Goal: Transaction & Acquisition: Purchase product/service

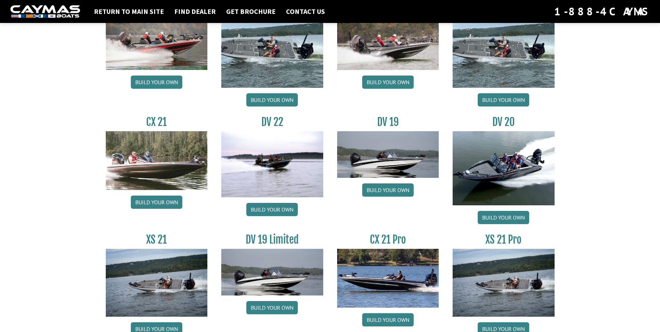
scroll to position [670, 0]
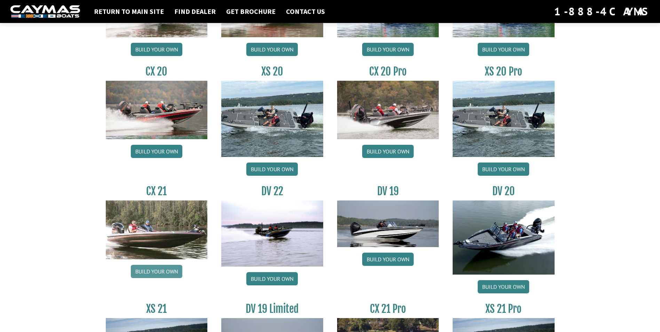
click at [160, 270] on link "Build your own" at bounding box center [156, 271] width 51 height 13
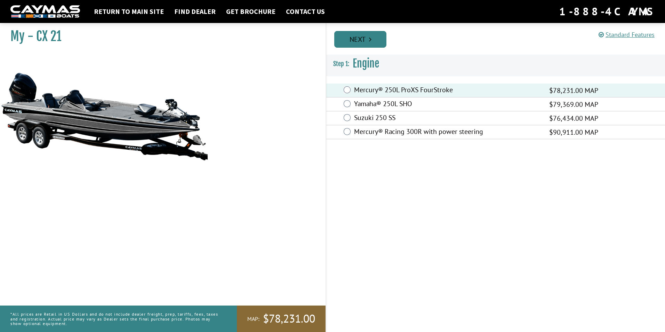
click at [356, 37] on link "Next" at bounding box center [360, 39] width 52 height 17
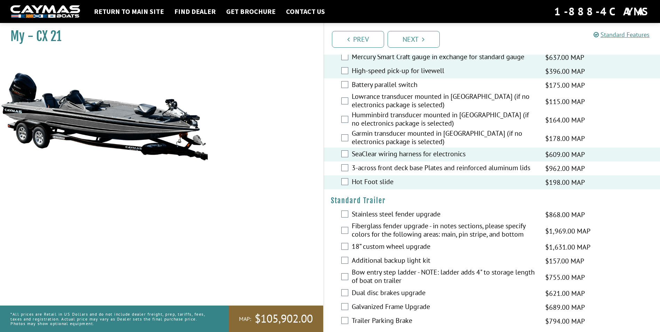
scroll to position [924, 0]
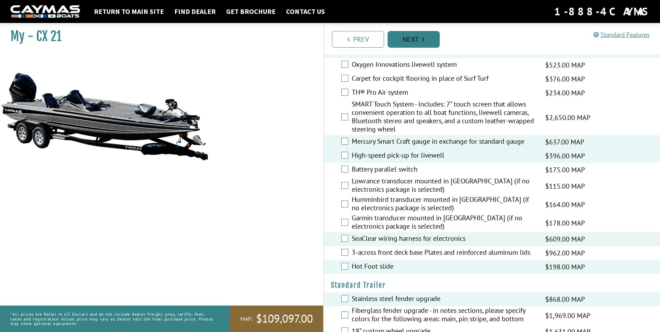
click at [412, 38] on link "Next" at bounding box center [413, 39] width 52 height 17
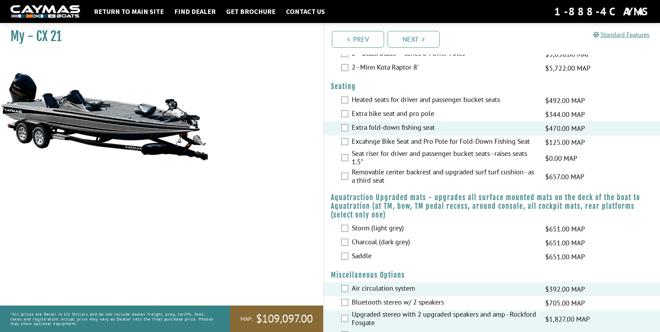
scroll to position [331, 0]
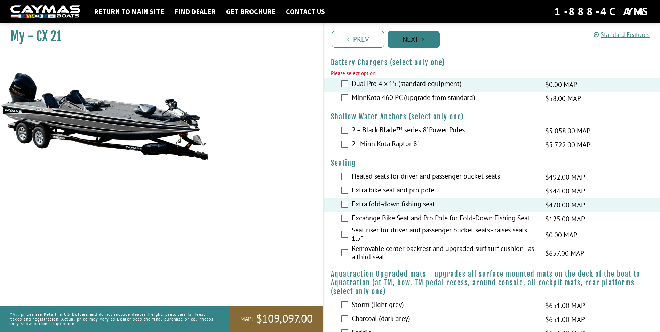
click at [406, 38] on link "Next" at bounding box center [413, 39] width 52 height 17
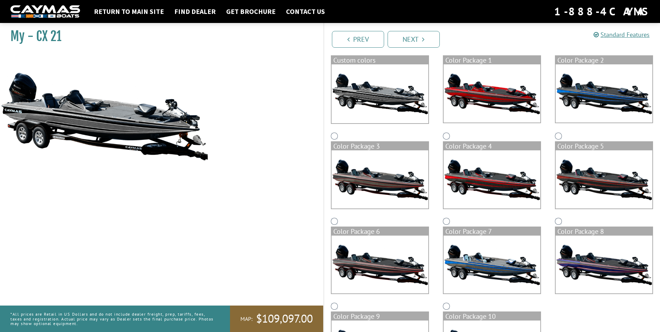
scroll to position [130, 0]
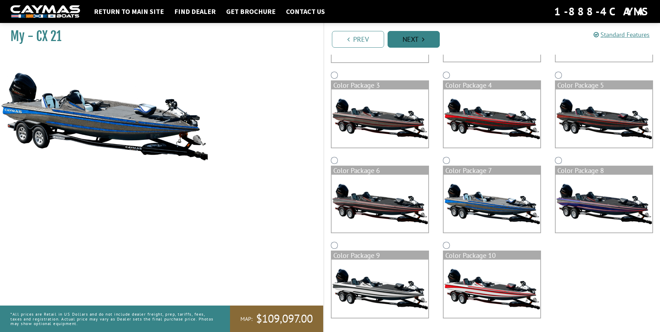
click at [418, 43] on link "Next" at bounding box center [413, 39] width 52 height 17
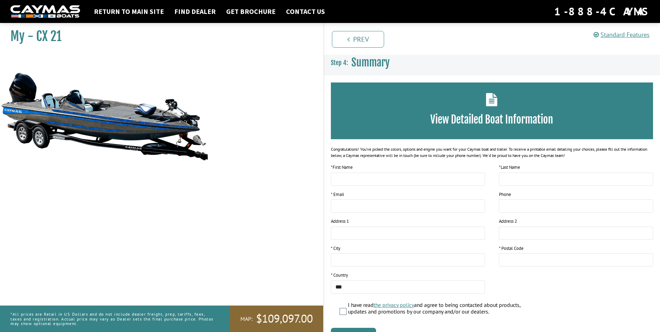
scroll to position [42, 0]
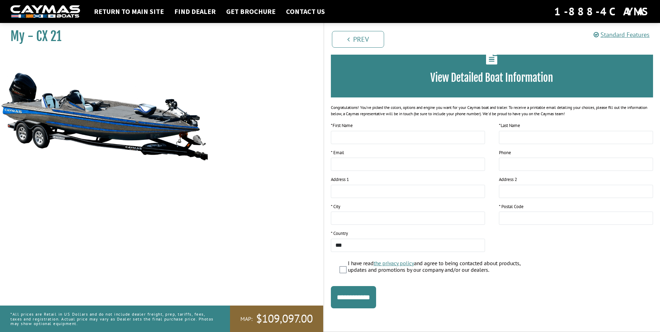
click at [98, 124] on img at bounding box center [104, 116] width 209 height 127
click at [134, 13] on link "Return to main site" at bounding box center [128, 11] width 77 height 9
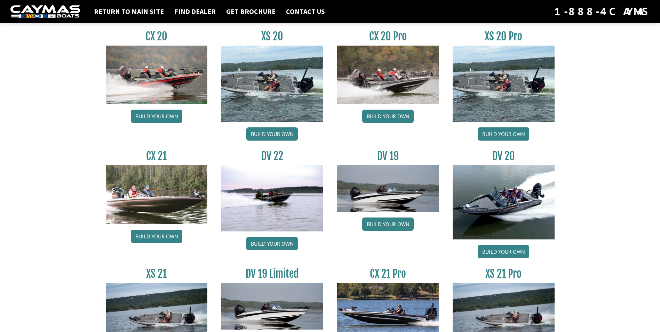
scroll to position [704, 0]
click at [263, 135] on link "Build your own" at bounding box center [271, 134] width 51 height 13
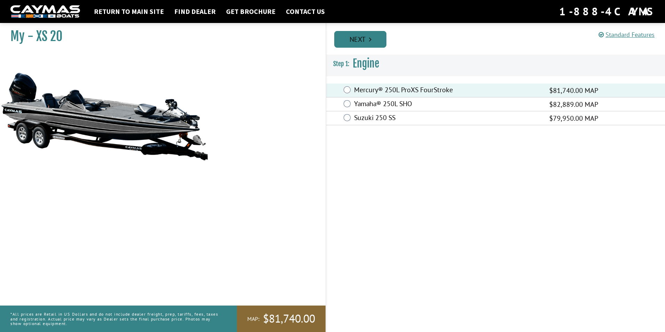
click at [367, 38] on link "Next" at bounding box center [360, 39] width 52 height 17
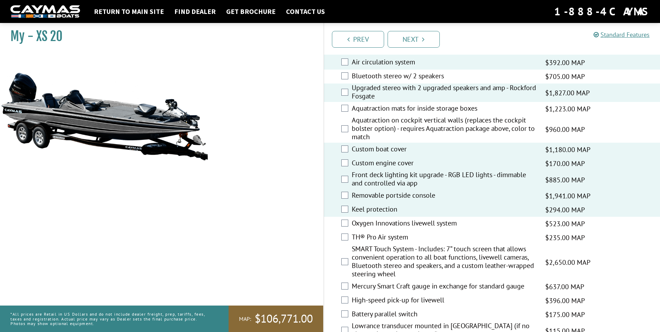
scroll to position [973, 0]
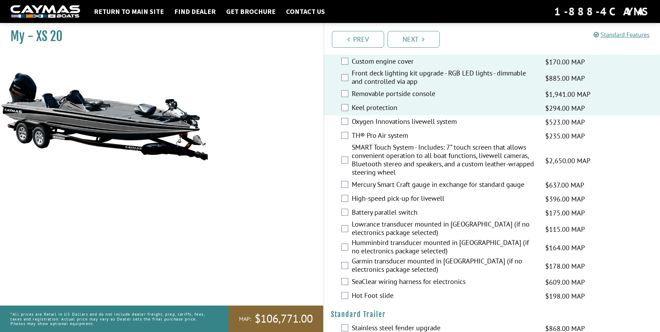
click at [344, 188] on div "Mercury Smart Craft gauge in exchange for standard gauge $637.00 MAP $752.00 MS…" at bounding box center [492, 185] width 336 height 14
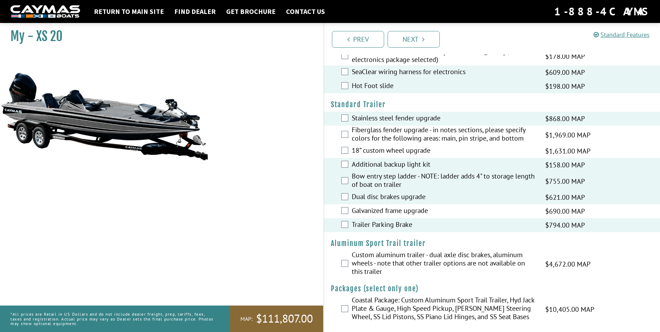
scroll to position [1187, 0]
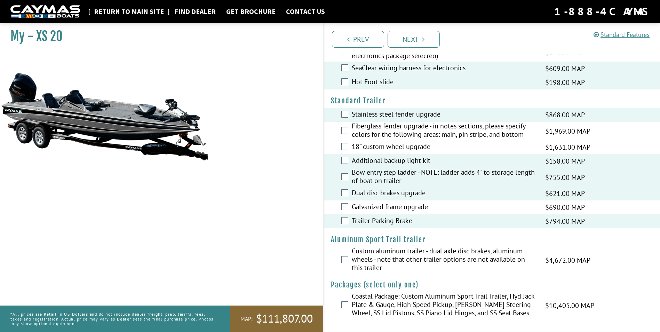
click at [103, 10] on link "Return to main site" at bounding box center [128, 11] width 77 height 9
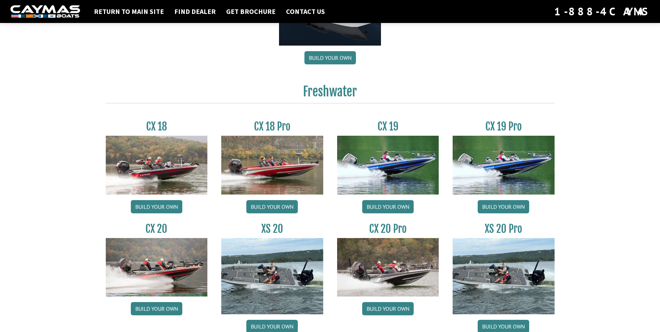
scroll to position [554, 0]
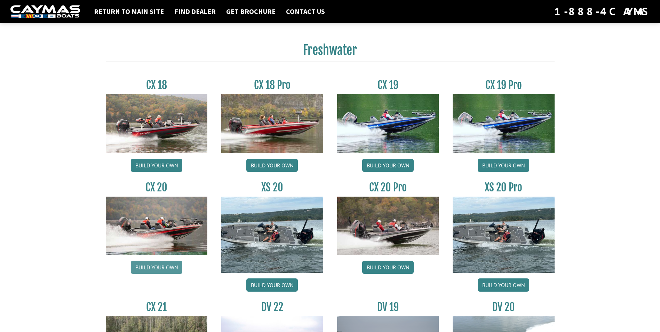
click at [153, 268] on link "Build your own" at bounding box center [156, 266] width 51 height 13
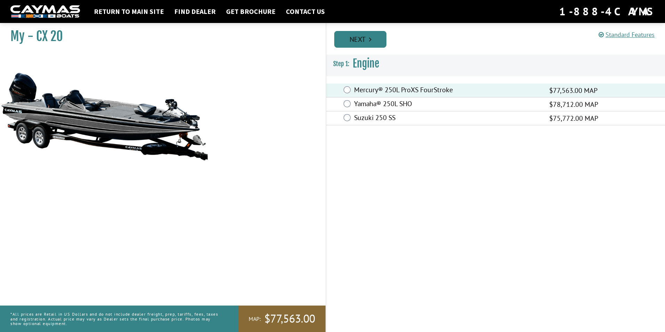
click at [359, 34] on link "Next" at bounding box center [360, 39] width 52 height 17
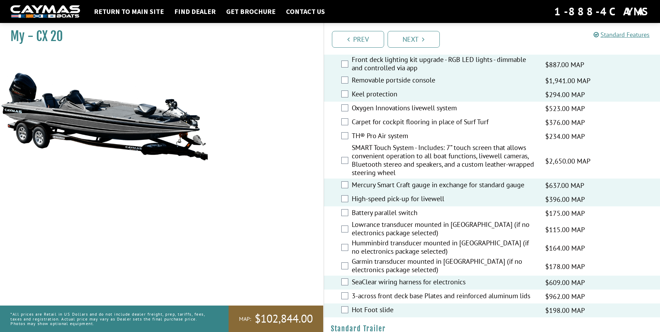
scroll to position [1043, 0]
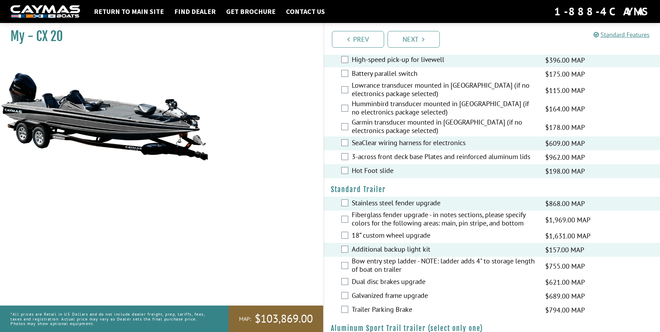
click at [346, 261] on div "Bow entry step ladder - NOTE: ladder adds 4" to storage length of boat on trail…" at bounding box center [492, 266] width 336 height 18
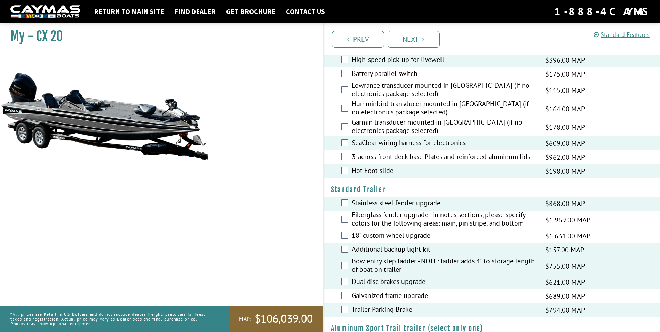
scroll to position [1086, 0]
